Goal: Information Seeking & Learning: Check status

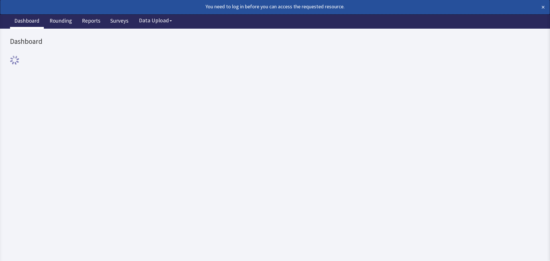
click at [132, 23] on div "Dashboard Rounding Reports Surveys Data Upload" at bounding box center [275, 21] width 530 height 14
click at [106, 22] on link "Surveys" at bounding box center [119, 21] width 27 height 14
click at [92, 22] on link "Reports" at bounding box center [91, 21] width 27 height 14
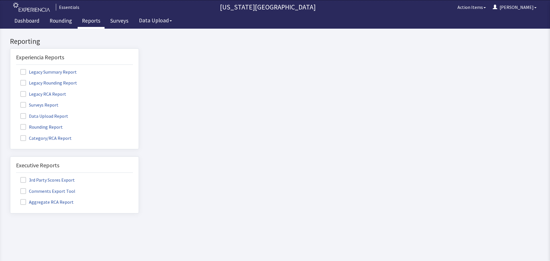
click at [24, 127] on span at bounding box center [23, 127] width 6 height 6
click at [10, 124] on input "Rounding Report" at bounding box center [10, 124] width 0 height 0
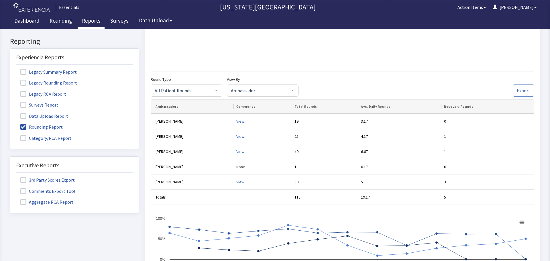
scroll to position [115, 0]
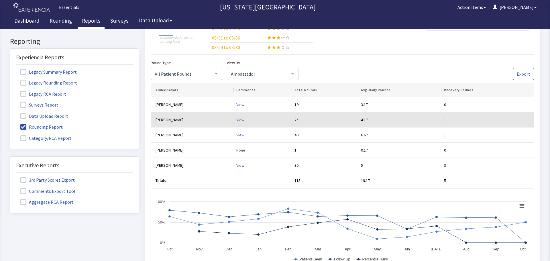
click at [242, 120] on div "View" at bounding box center [263, 120] width 54 height 6
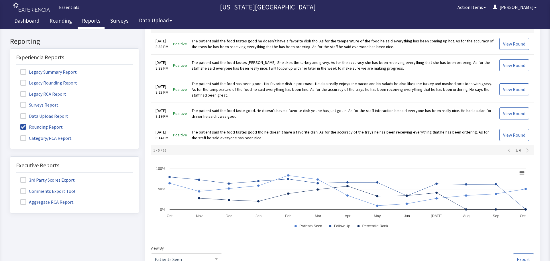
scroll to position [229, 0]
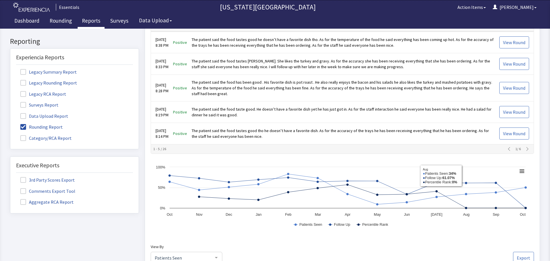
click at [525, 153] on th "1 - 5 / 26 1 / 6" at bounding box center [342, 148] width 383 height 9
click at [525, 149] on icon "button" at bounding box center [527, 149] width 5 height 5
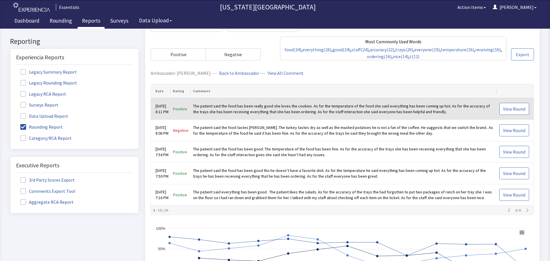
scroll to position [172, 0]
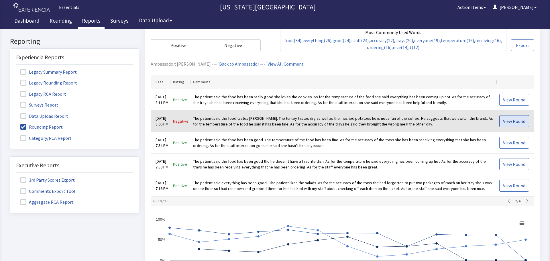
click at [510, 124] on span "View Round" at bounding box center [514, 121] width 22 height 7
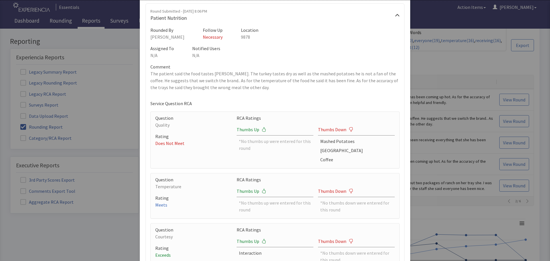
scroll to position [0, 0]
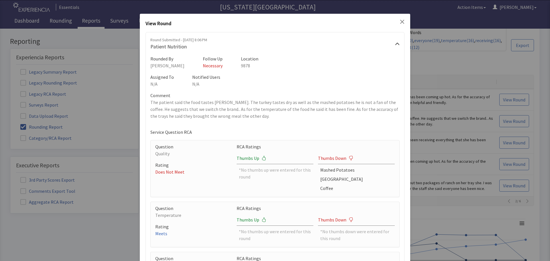
click at [400, 21] on icon "Close" at bounding box center [402, 21] width 5 height 5
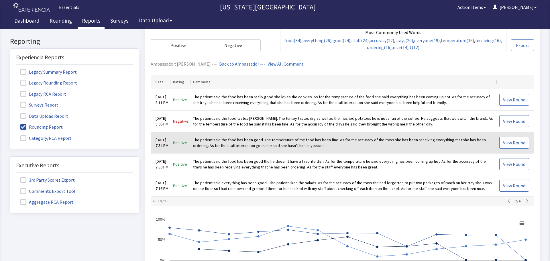
scroll to position [201, 0]
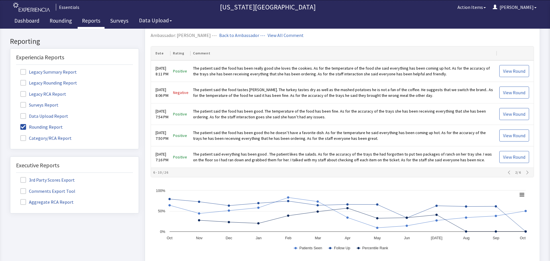
click at [526, 172] on icon "button" at bounding box center [527, 172] width 2 height 4
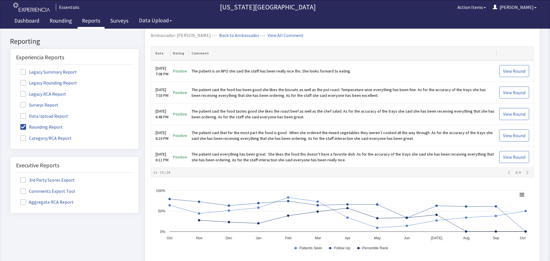
click at [525, 174] on icon "button" at bounding box center [527, 172] width 5 height 5
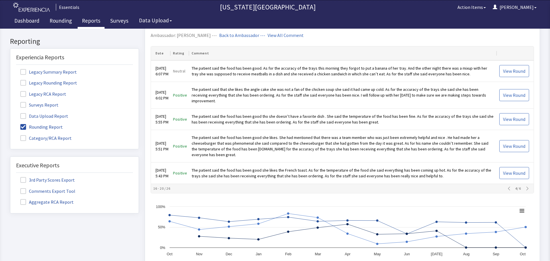
click at [21, 103] on span at bounding box center [23, 105] width 6 height 6
click at [10, 102] on input "Surveys Report" at bounding box center [10, 102] width 0 height 0
click at [22, 126] on span at bounding box center [23, 127] width 6 height 6
click at [10, 124] on input "Rounding Report" at bounding box center [10, 124] width 0 height 0
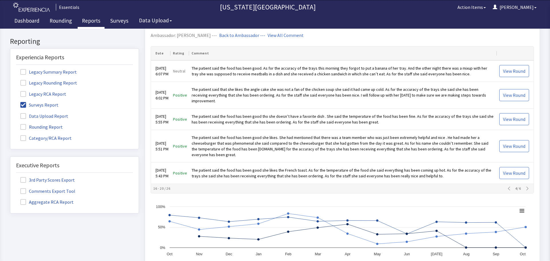
scroll to position [0, 0]
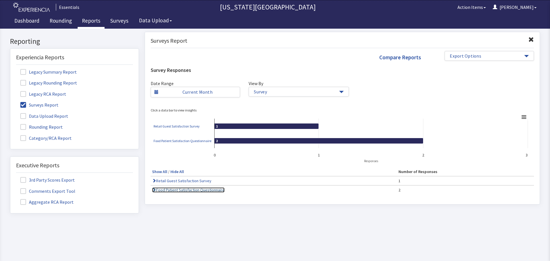
click at [194, 192] on link "Food Patient Satisfaction Questionnaire" at bounding box center [188, 189] width 72 height 5
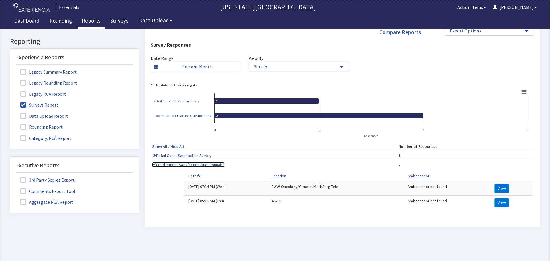
scroll to position [43, 0]
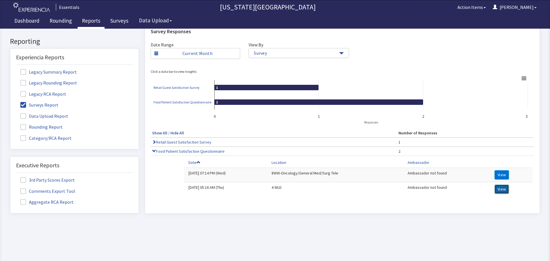
click at [499, 185] on button "View" at bounding box center [501, 188] width 15 height 9
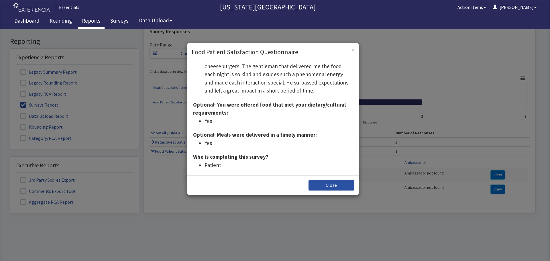
scroll to position [143, 0]
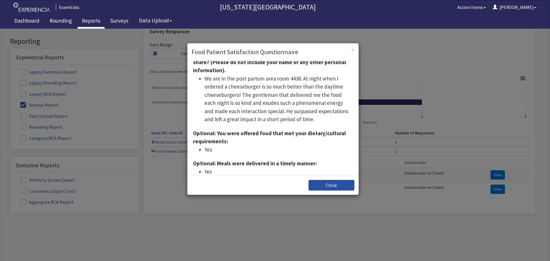
click at [260, 77] on li "We are in the post partum area room 4438. At night when I ordered a cheeseburge…" at bounding box center [279, 98] width 148 height 49
click at [322, 123] on li "We are in the post partum area room 4438. At night when I ordered a cheeseburge…" at bounding box center [279, 98] width 148 height 49
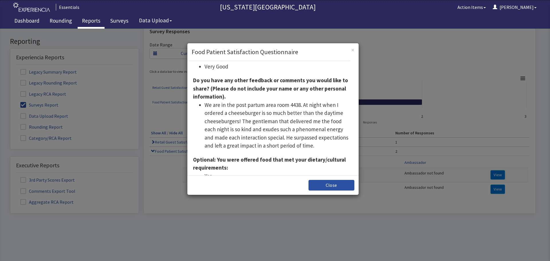
scroll to position [146, 0]
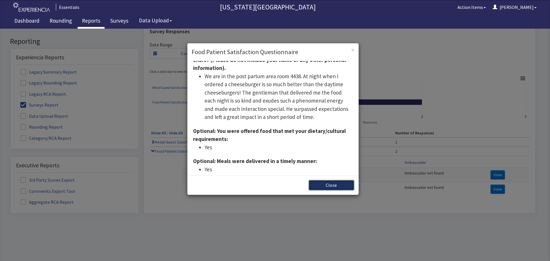
click at [334, 182] on button "Close" at bounding box center [331, 185] width 46 height 11
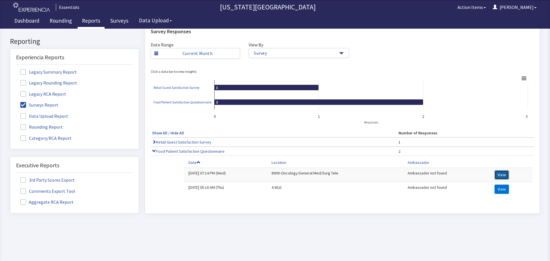
click at [502, 170] on button "View" at bounding box center [501, 174] width 15 height 9
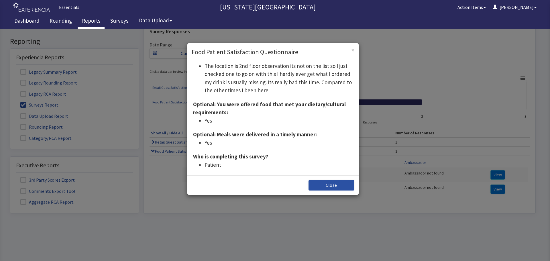
scroll to position [158, 0]
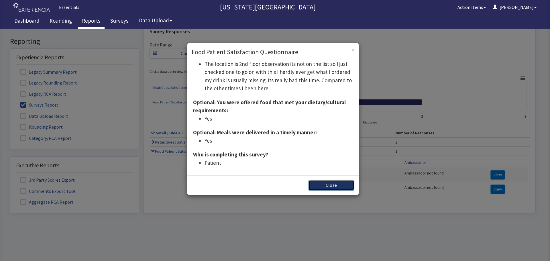
click at [325, 184] on button "Close" at bounding box center [331, 185] width 46 height 11
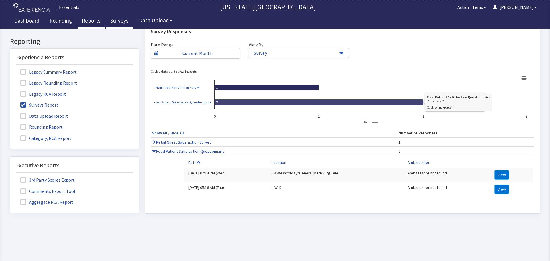
click at [114, 21] on link "Surveys" at bounding box center [119, 21] width 27 height 14
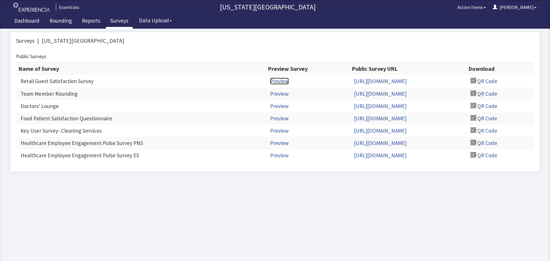
click at [270, 81] on link "Preview" at bounding box center [279, 81] width 19 height 7
click at [61, 23] on link "Rounding" at bounding box center [60, 21] width 31 height 14
